Goal: Navigation & Orientation: Find specific page/section

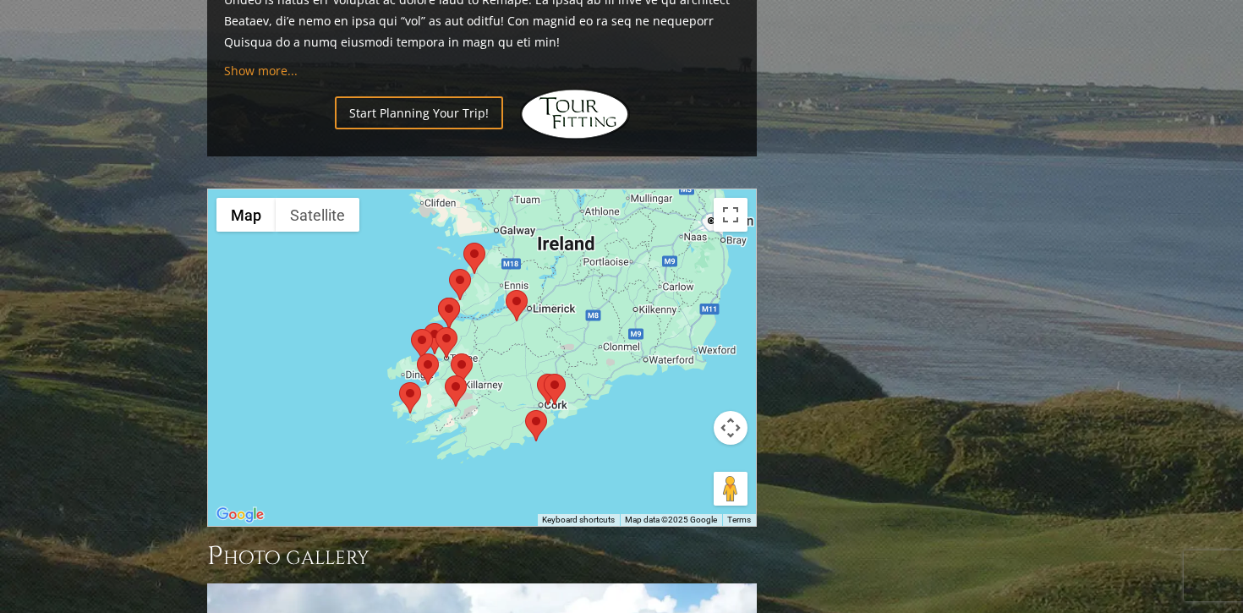
scroll to position [1716, 0]
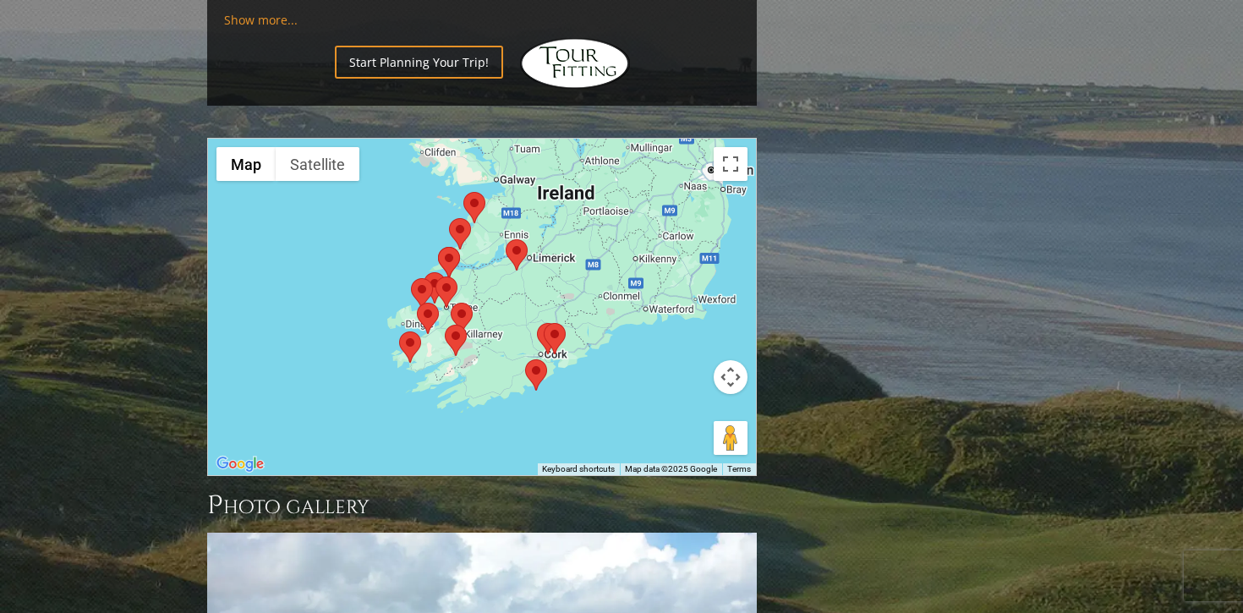
click at [506, 239] on area at bounding box center [506, 239] width 0 height 0
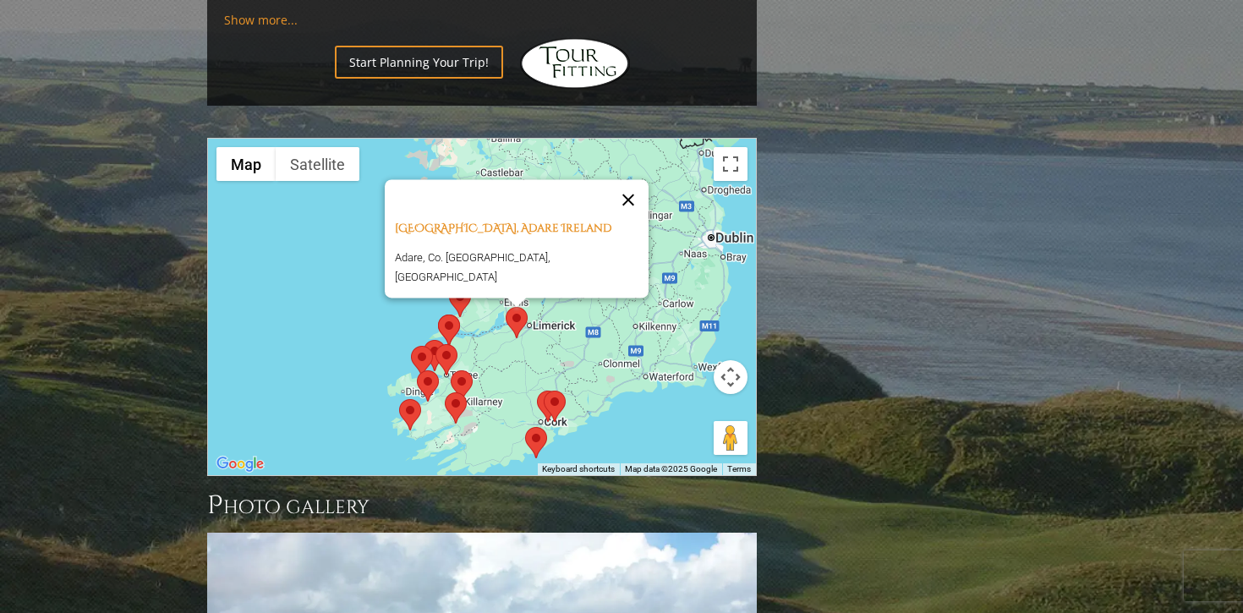
click at [610, 180] on button "Close" at bounding box center [628, 200] width 41 height 41
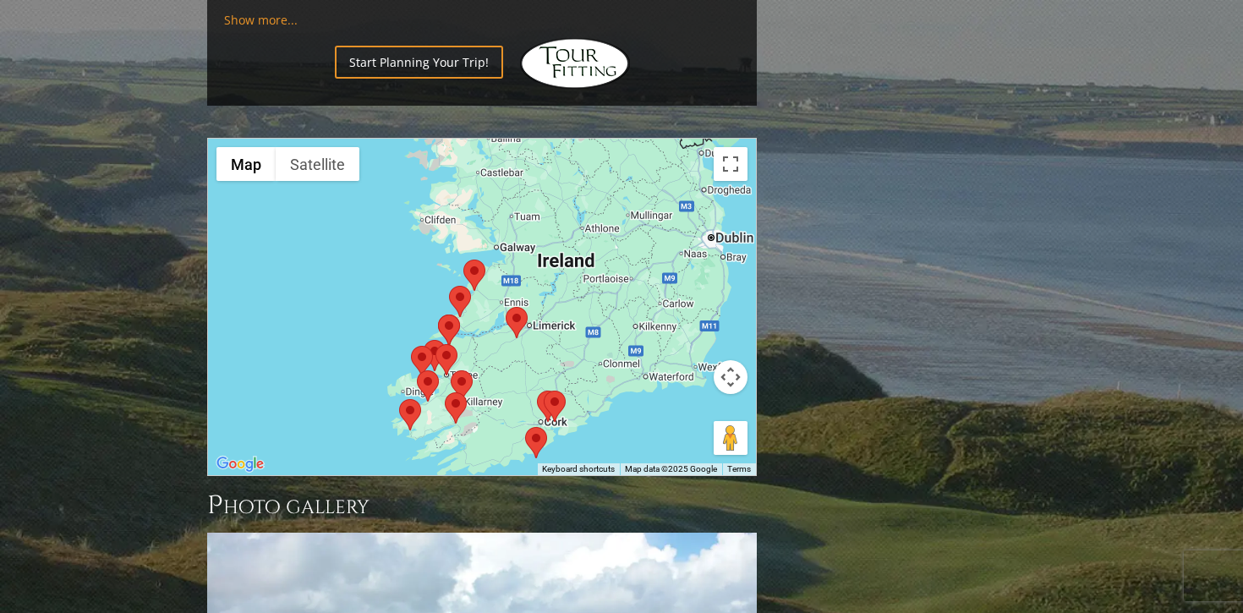
click at [451, 370] on area at bounding box center [451, 370] width 0 height 0
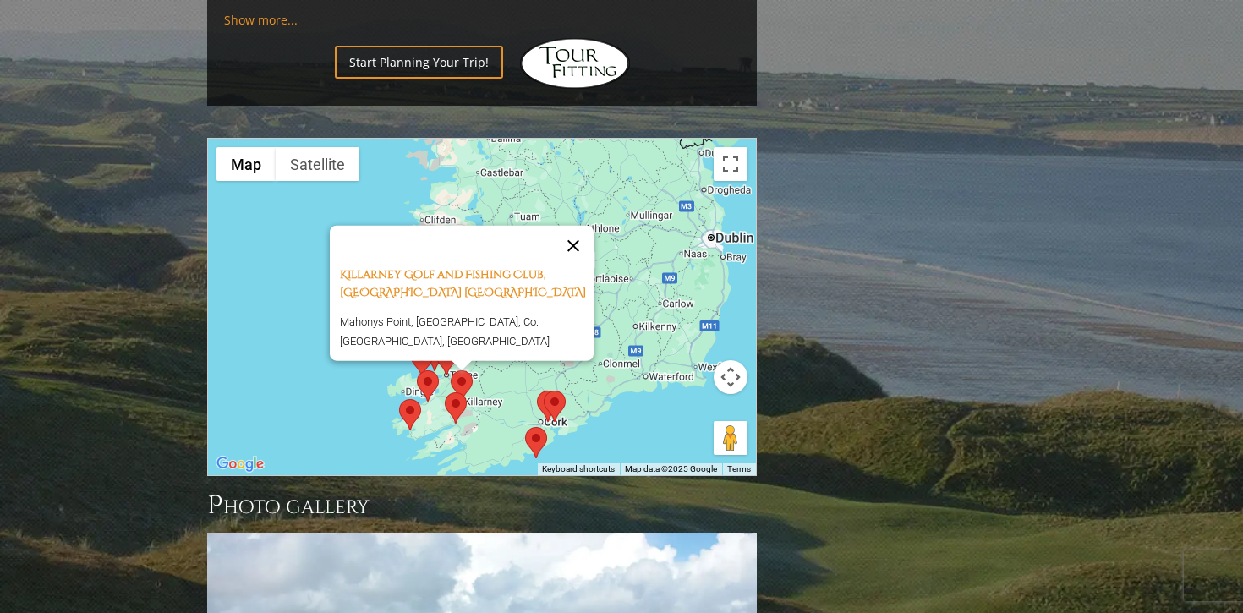
click at [584, 226] on button "Close" at bounding box center [573, 246] width 41 height 41
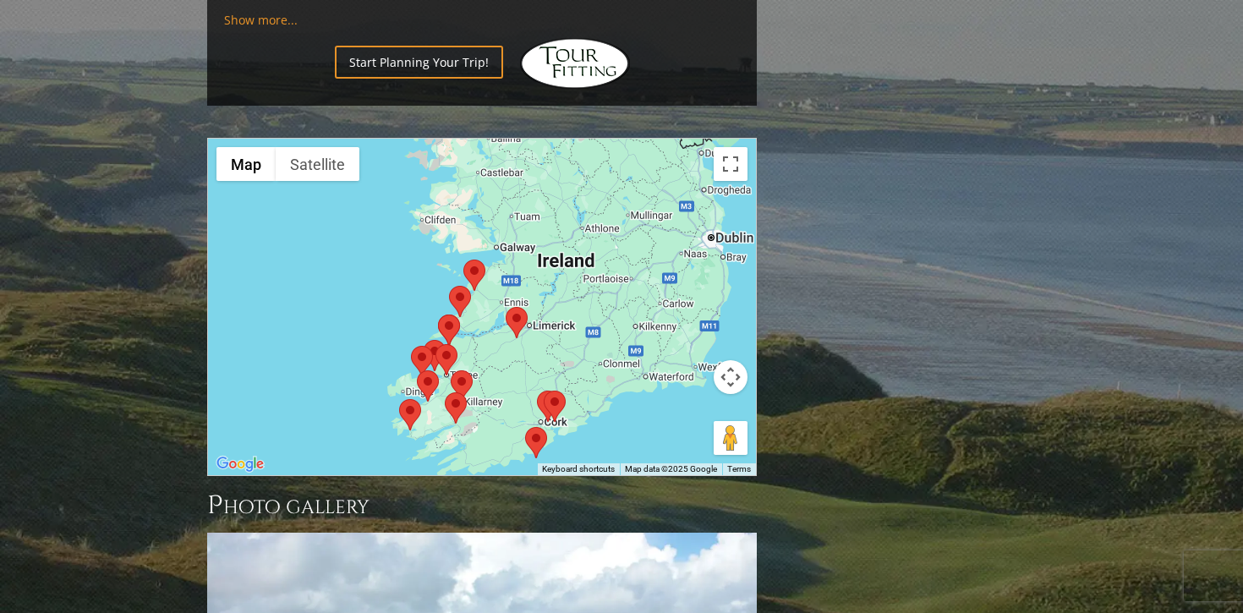
click at [445, 392] on area at bounding box center [445, 392] width 0 height 0
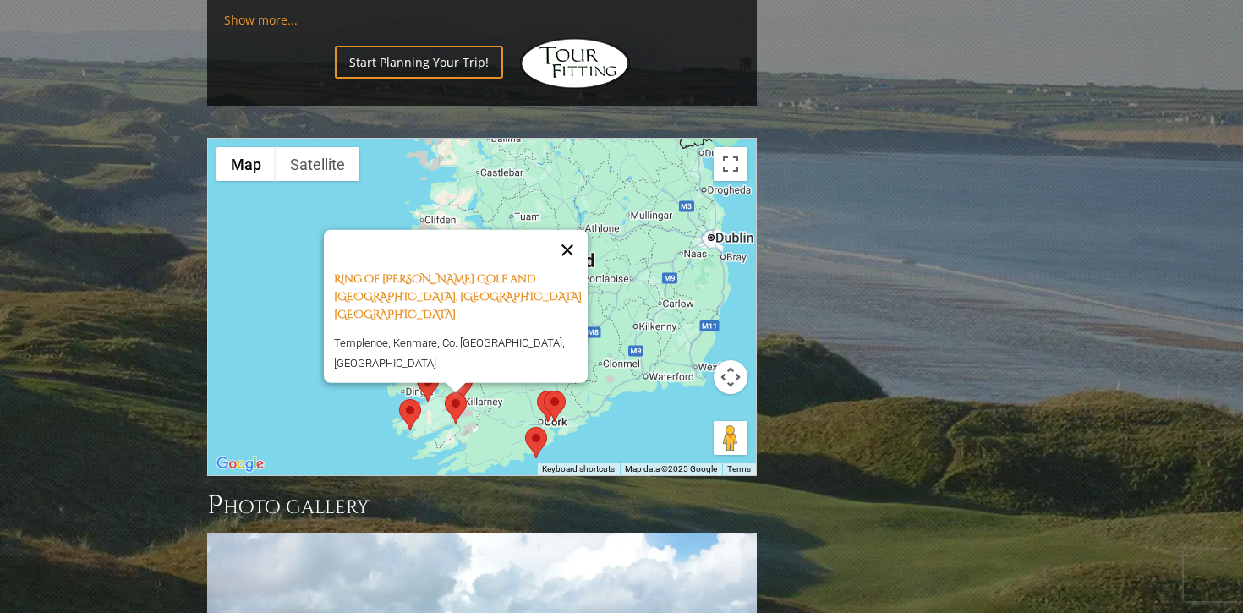
click at [572, 230] on button "Close" at bounding box center [567, 250] width 41 height 41
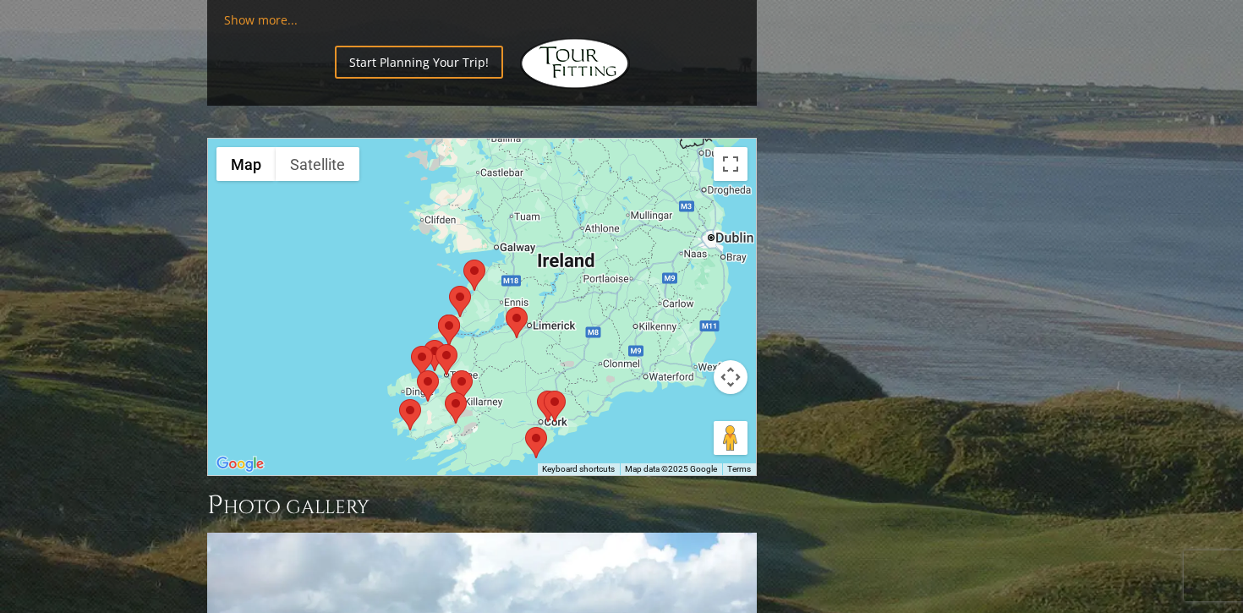
click at [438, 315] on area at bounding box center [438, 315] width 0 height 0
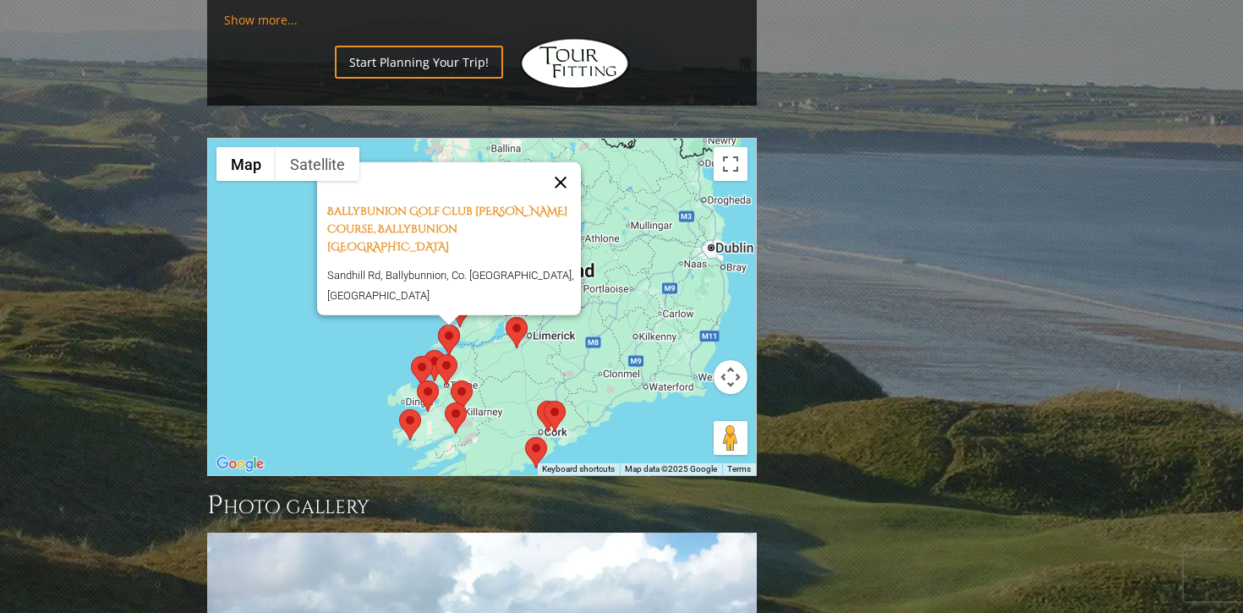
click at [568, 162] on button "Close" at bounding box center [560, 182] width 41 height 41
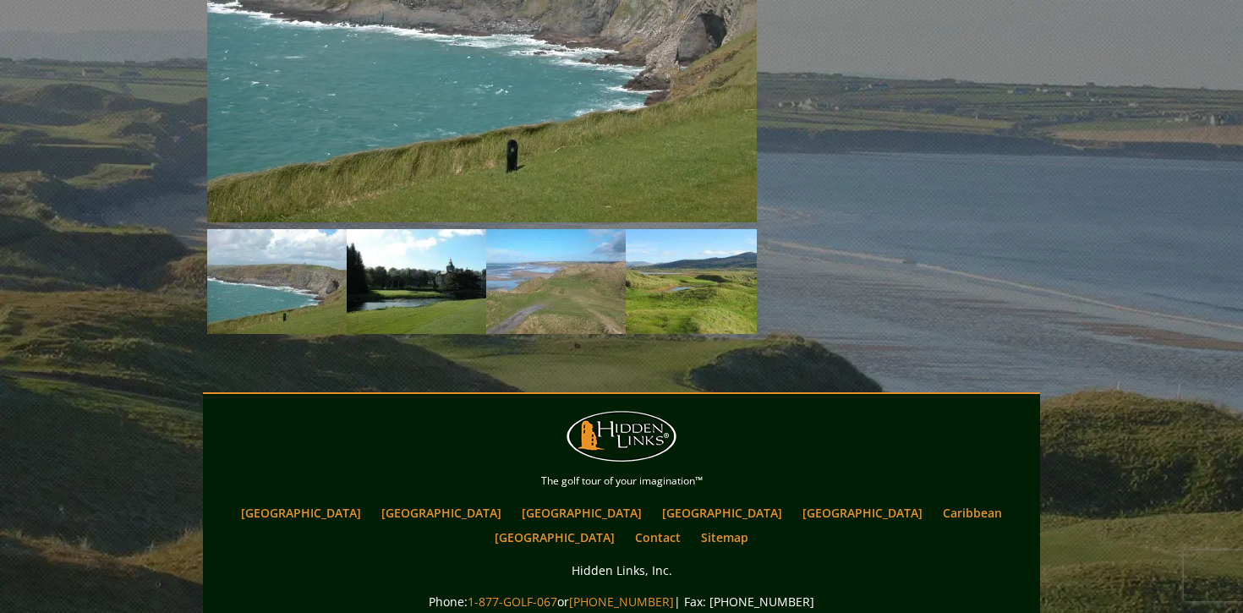
scroll to position [2516, 0]
